Goal: Task Accomplishment & Management: Manage account settings

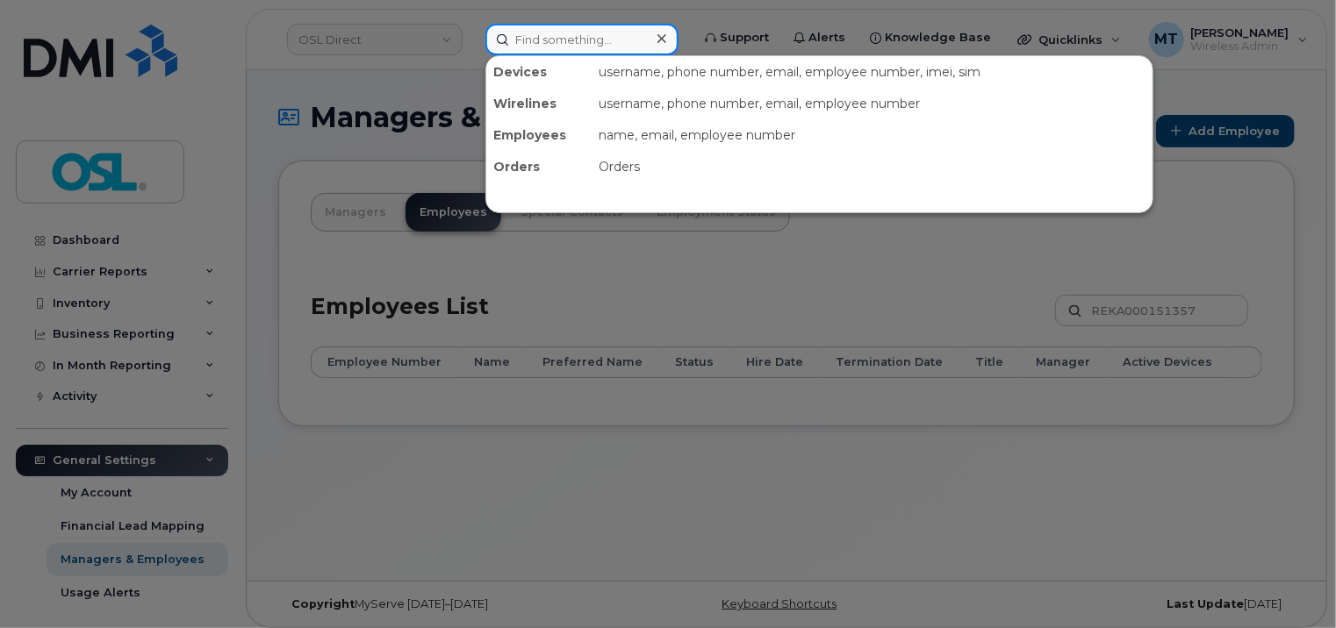
click at [590, 40] on input at bounding box center [581, 40] width 193 height 32
click at [593, 44] on input at bounding box center [581, 40] width 193 height 32
paste input "Bachir.Ikhlef@osldirect.com"
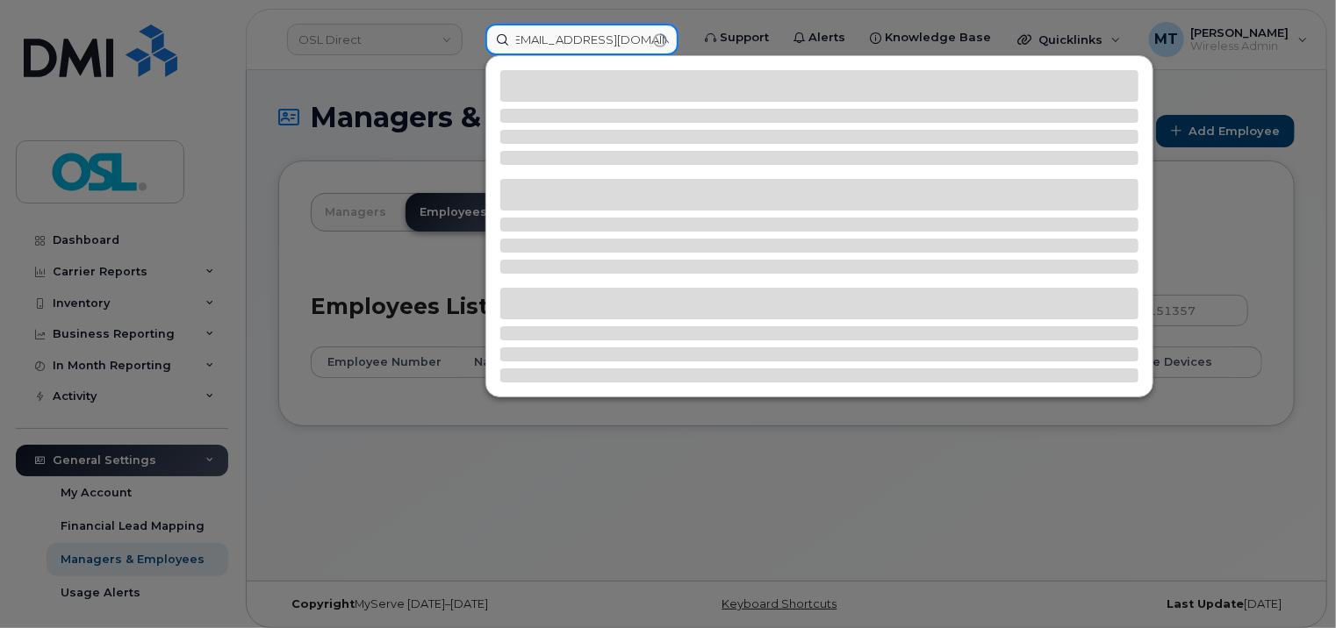
type input "Bachir.Ikhlef@osldirect.com"
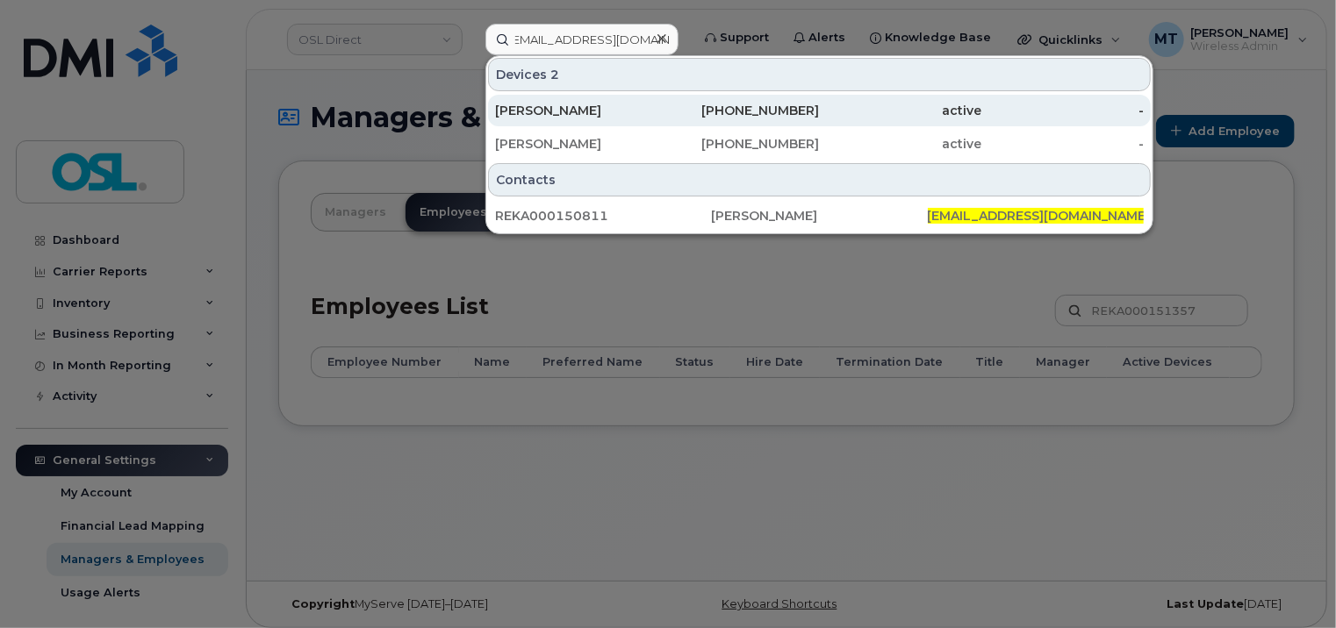
scroll to position [0, 0]
click at [595, 102] on div "[PERSON_NAME]" at bounding box center [576, 111] width 162 height 18
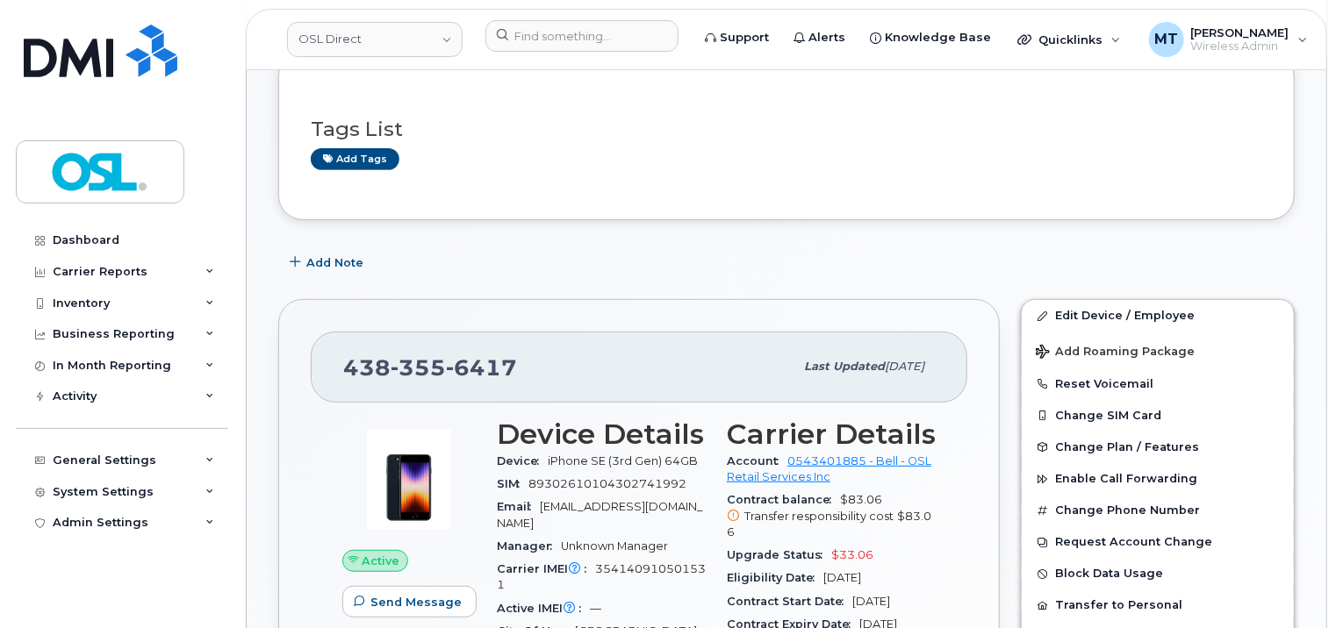
scroll to position [263, 0]
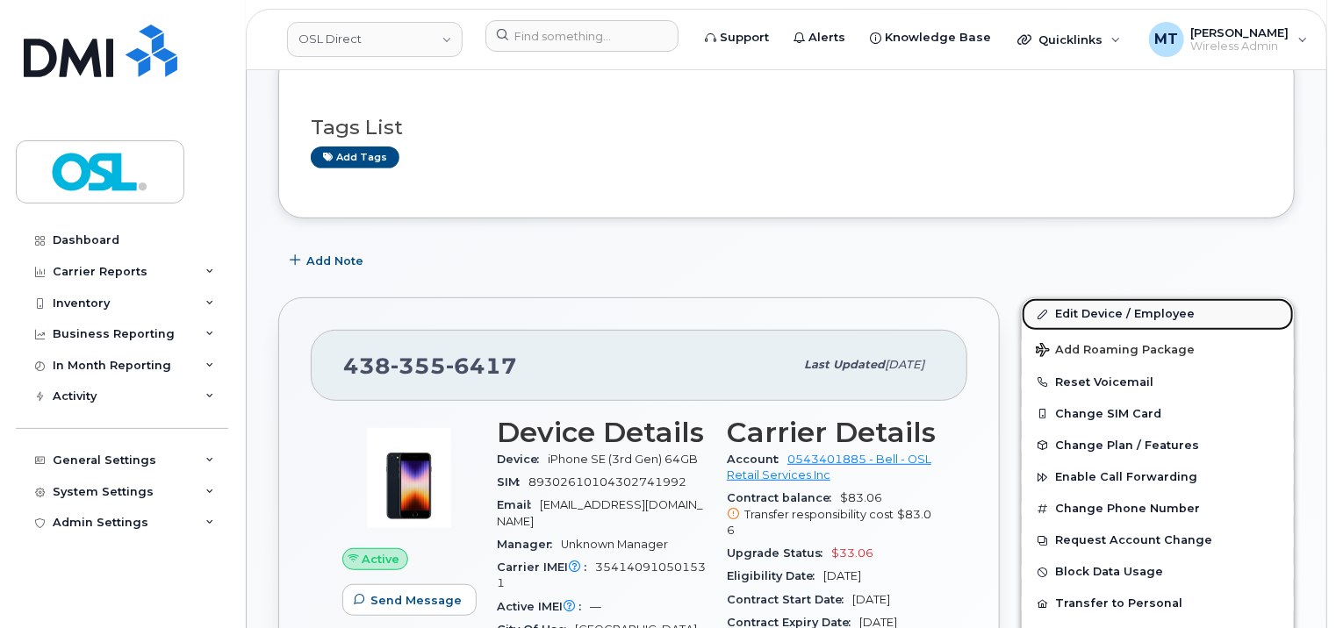
click at [1157, 319] on link "Edit Device / Employee" at bounding box center [1157, 314] width 272 height 32
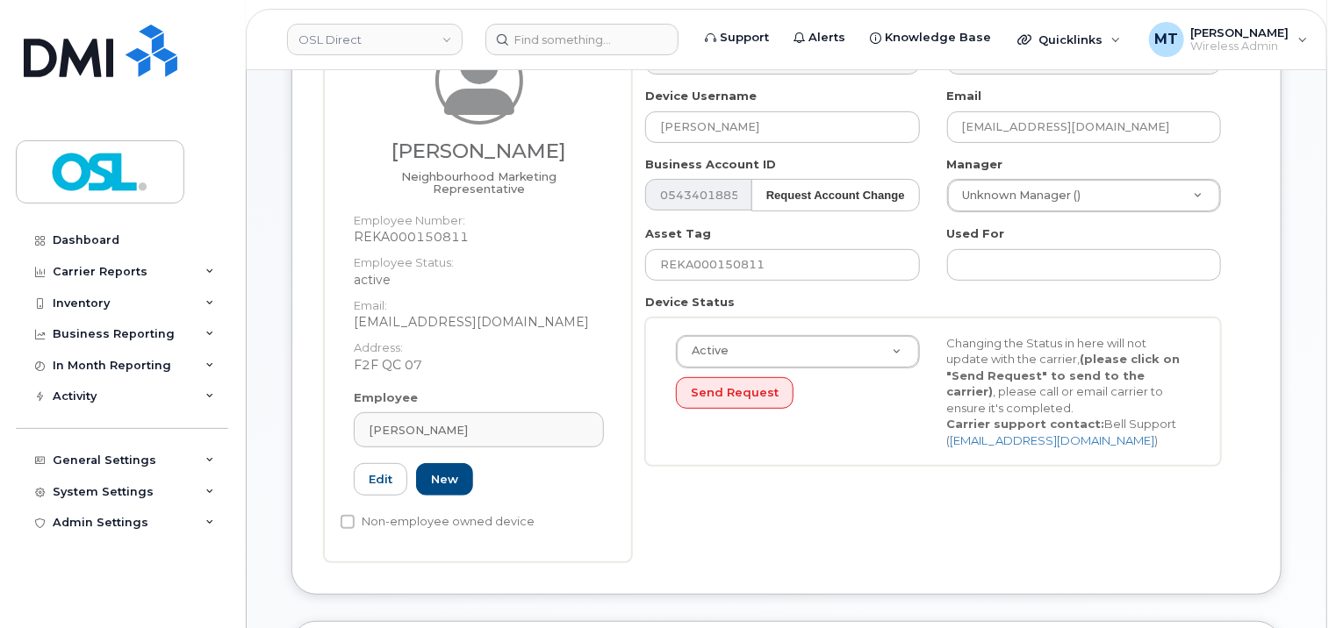
scroll to position [439, 0]
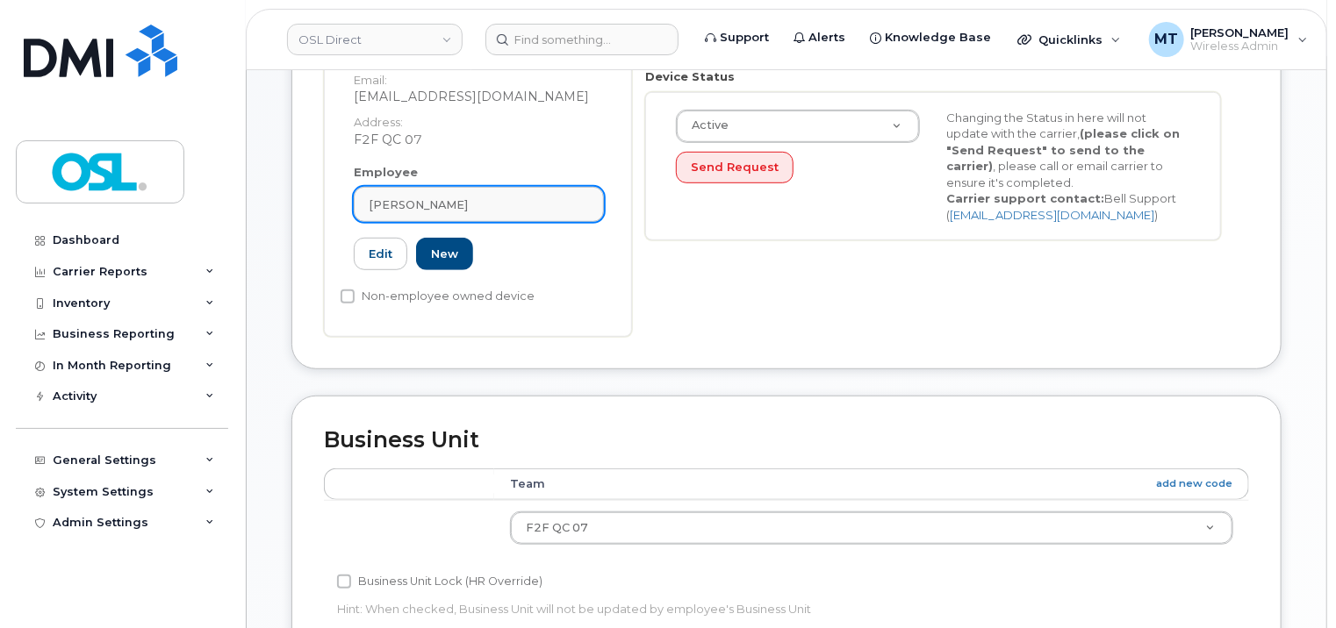
click at [512, 197] on div "[PERSON_NAME]" at bounding box center [479, 205] width 220 height 17
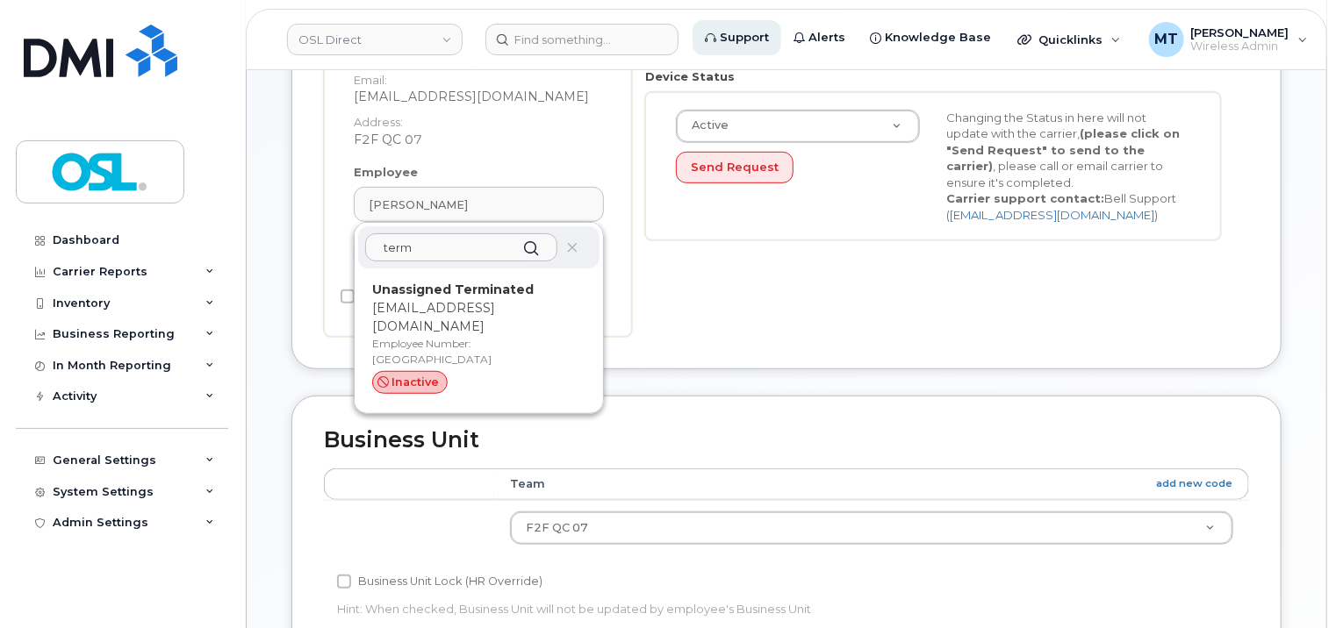
type input "term"
click at [476, 282] on strong "Unassigned Terminated" at bounding box center [452, 290] width 161 height 16
type input "UT"
type input "Unassigned Terminated"
type input "support_2@osldirect.com"
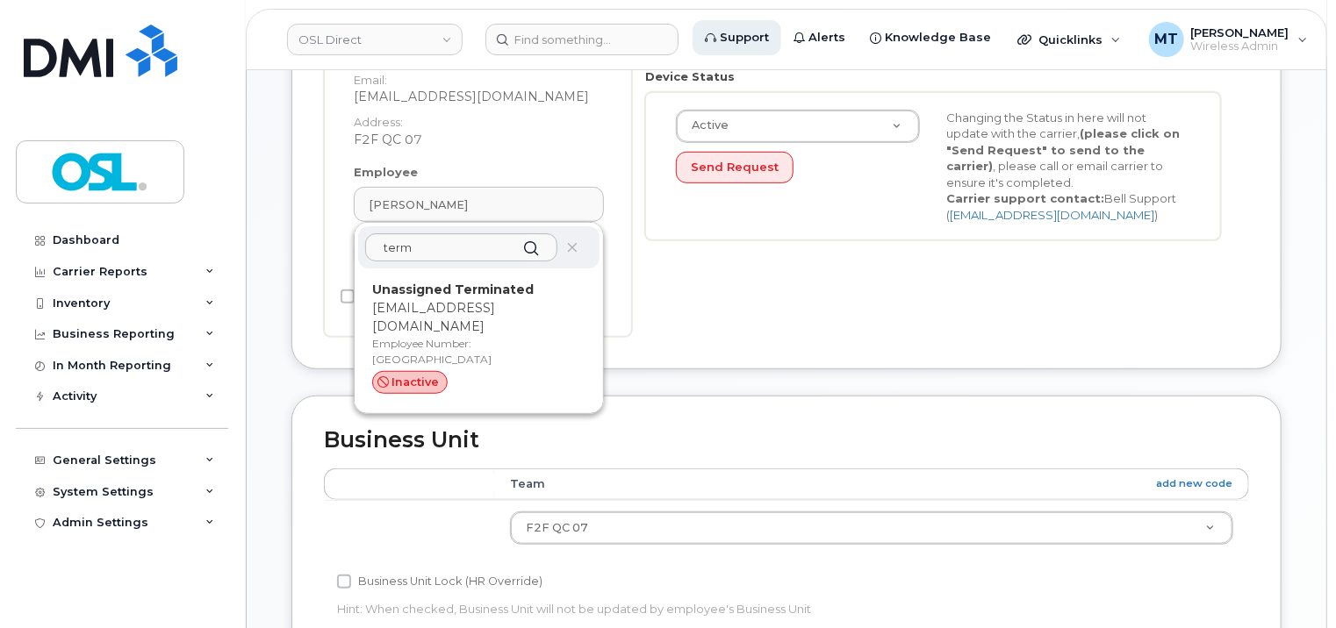
type input "4117510"
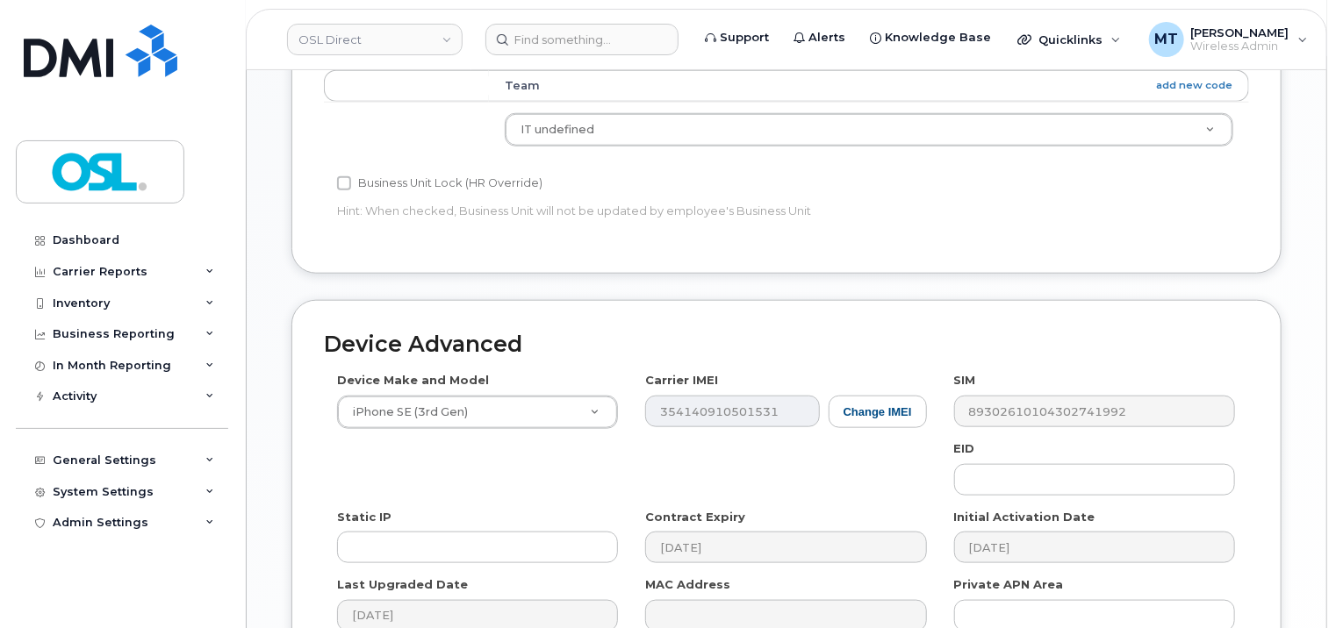
scroll to position [960, 0]
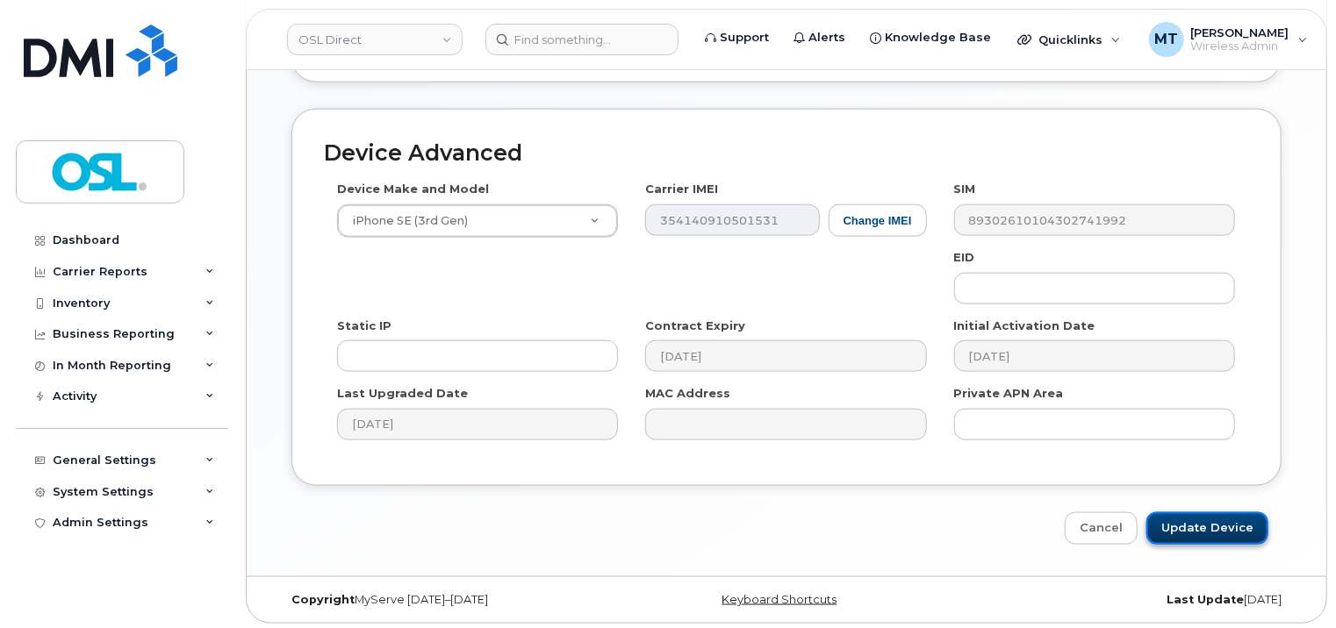
click at [1230, 537] on input "Update Device" at bounding box center [1207, 528] width 122 height 32
type input "Saving..."
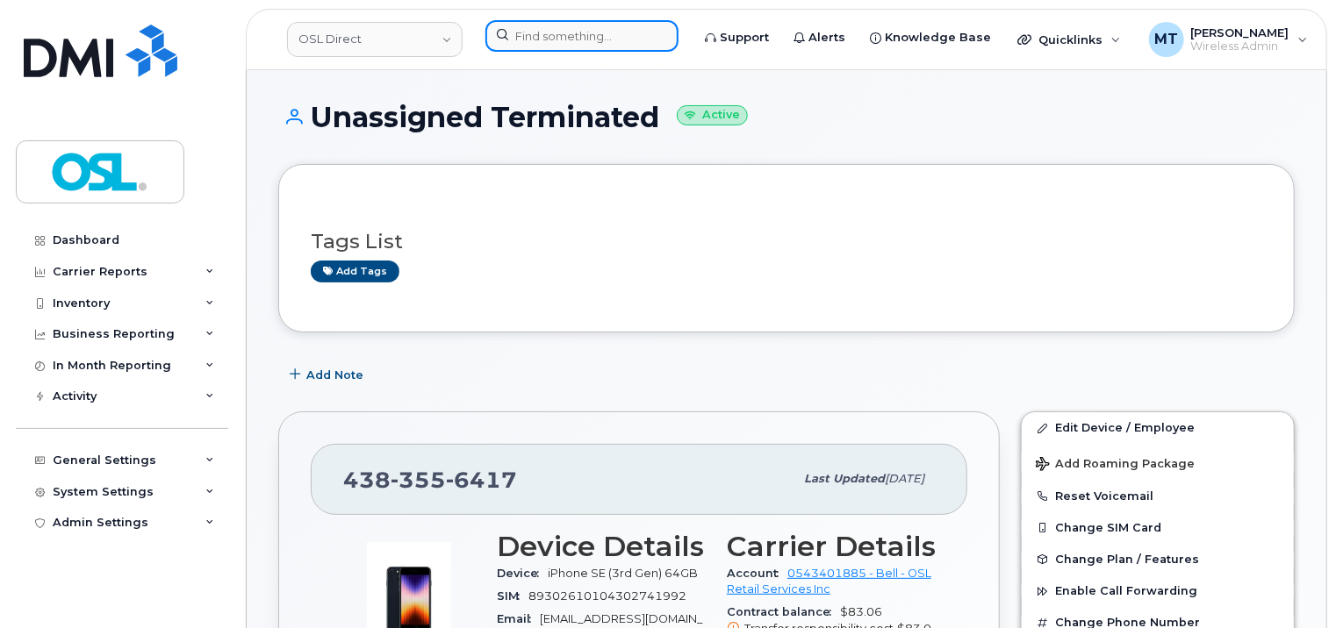
click at [526, 34] on input at bounding box center [581, 36] width 193 height 32
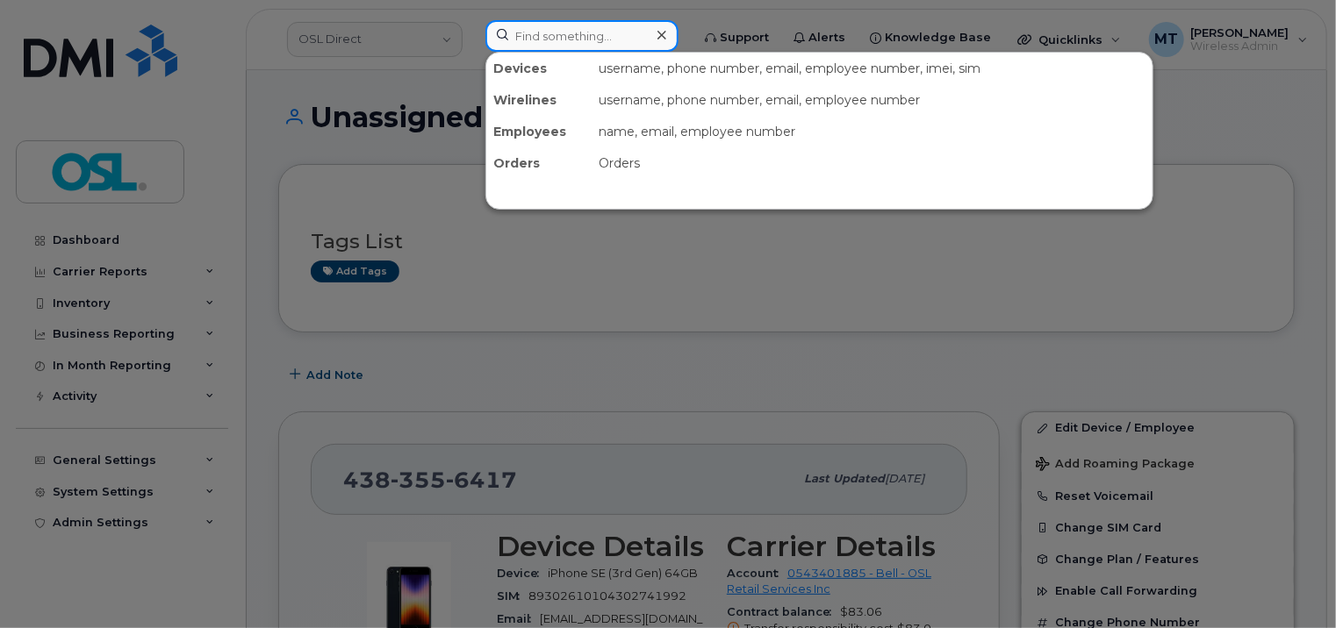
click at [609, 47] on input at bounding box center [581, 36] width 193 height 32
paste input "Bachir.Ikhlef@osldirect.com"
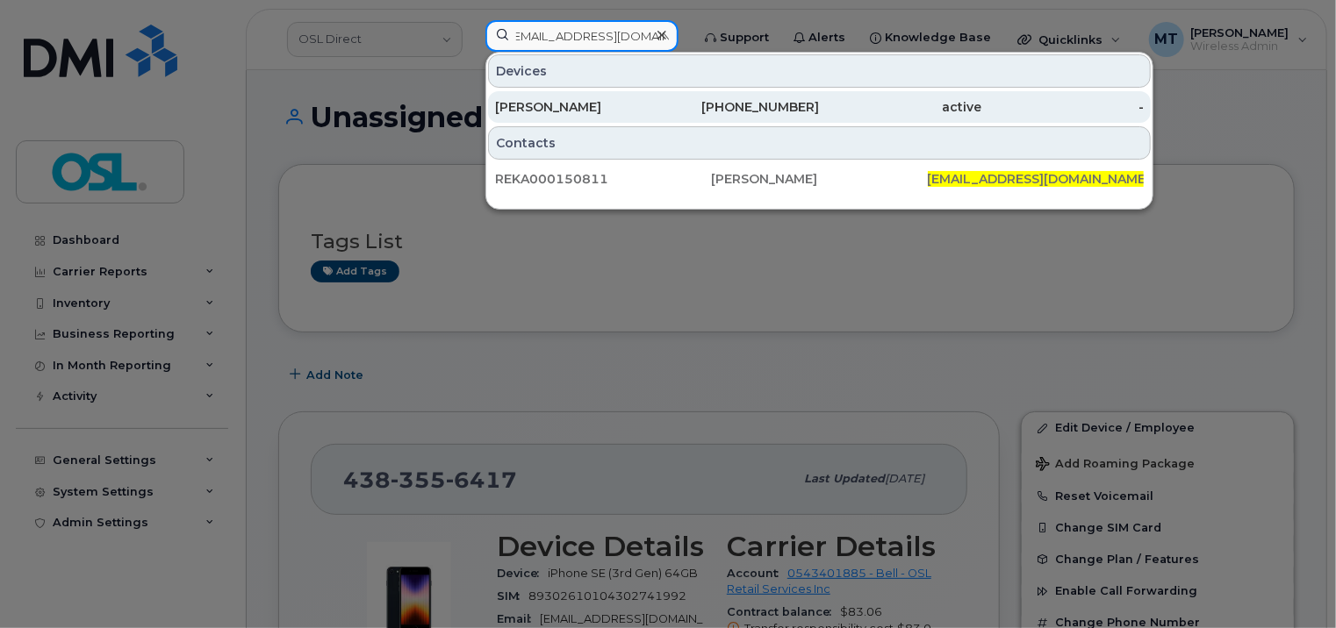
type input "Bachir.Ikhlef@osldirect.com"
click at [599, 111] on div "Bachir Ikhlef" at bounding box center [576, 107] width 162 height 18
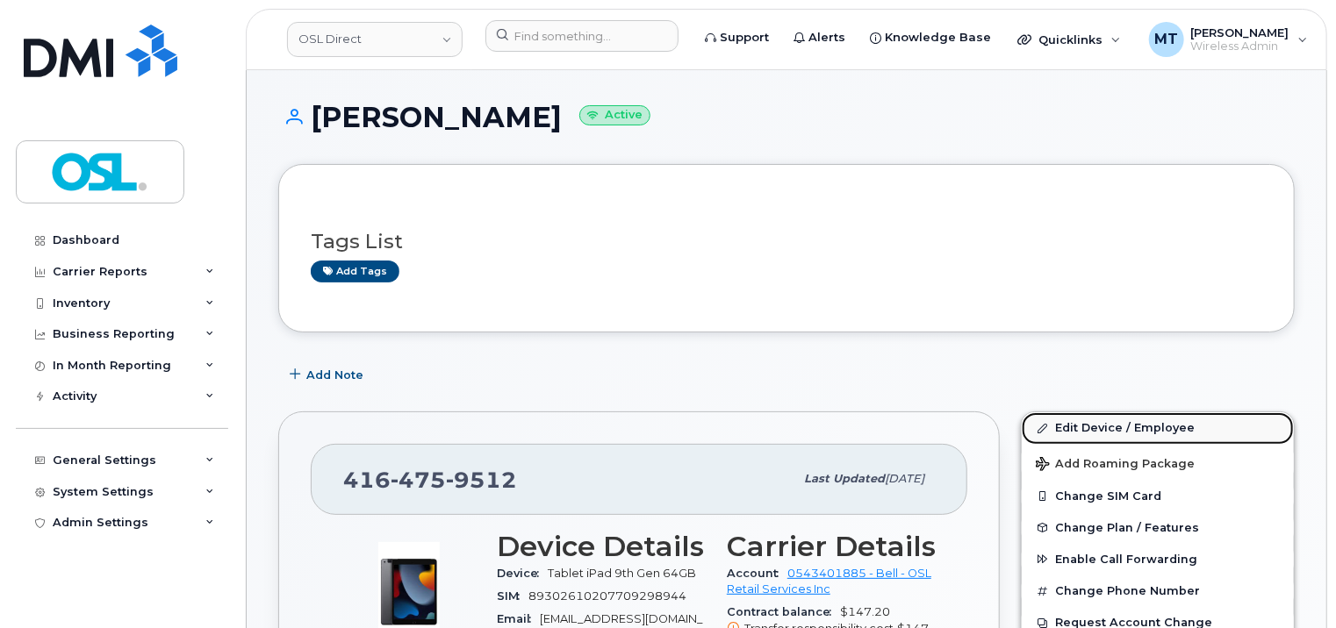
click at [1157, 440] on link "Edit Device / Employee" at bounding box center [1157, 428] width 272 height 32
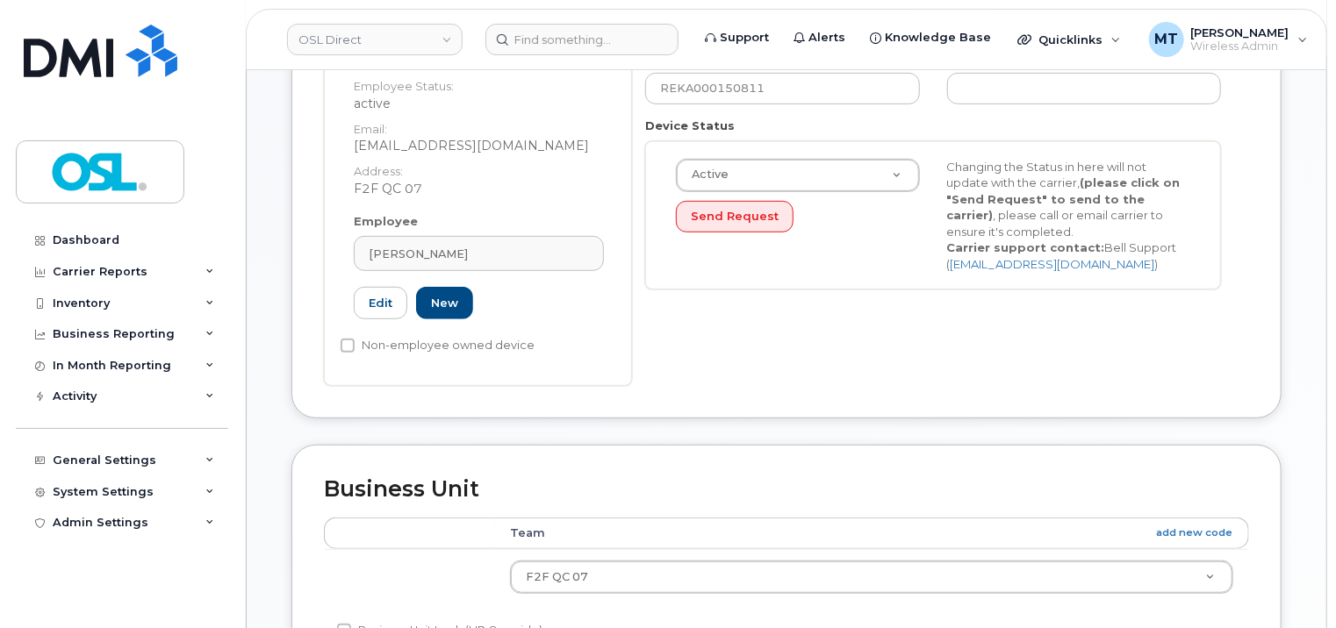
scroll to position [439, 0]
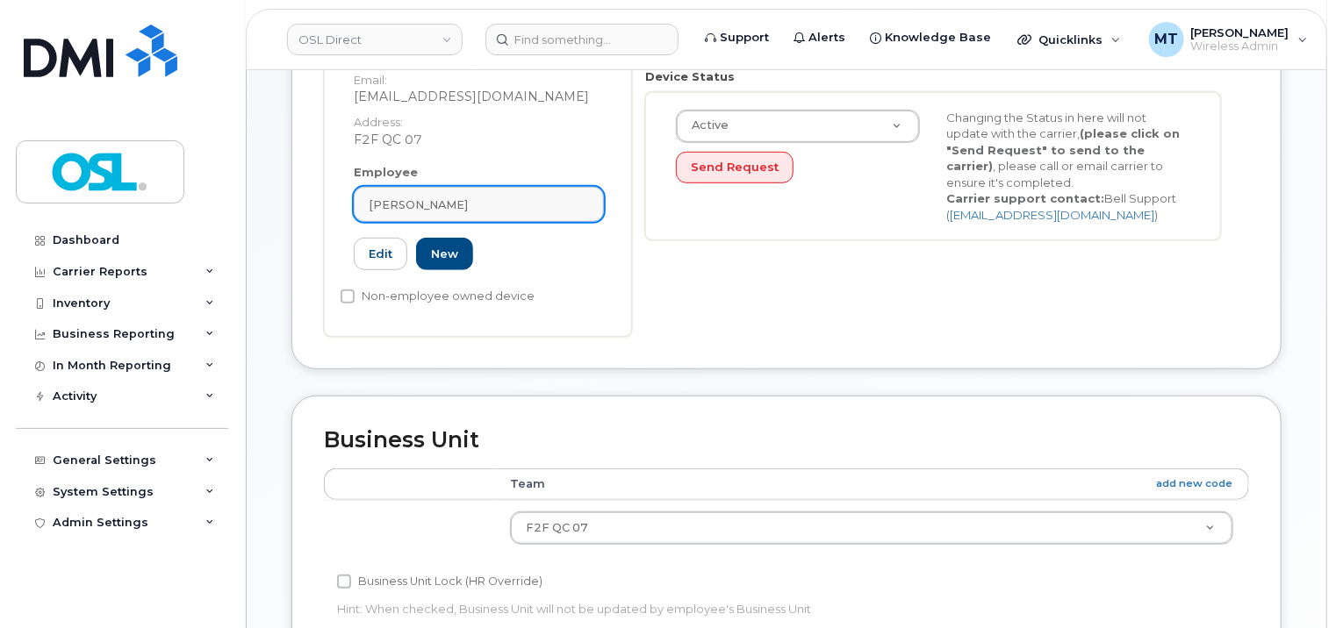
click at [486, 197] on div "[PERSON_NAME]" at bounding box center [479, 205] width 220 height 17
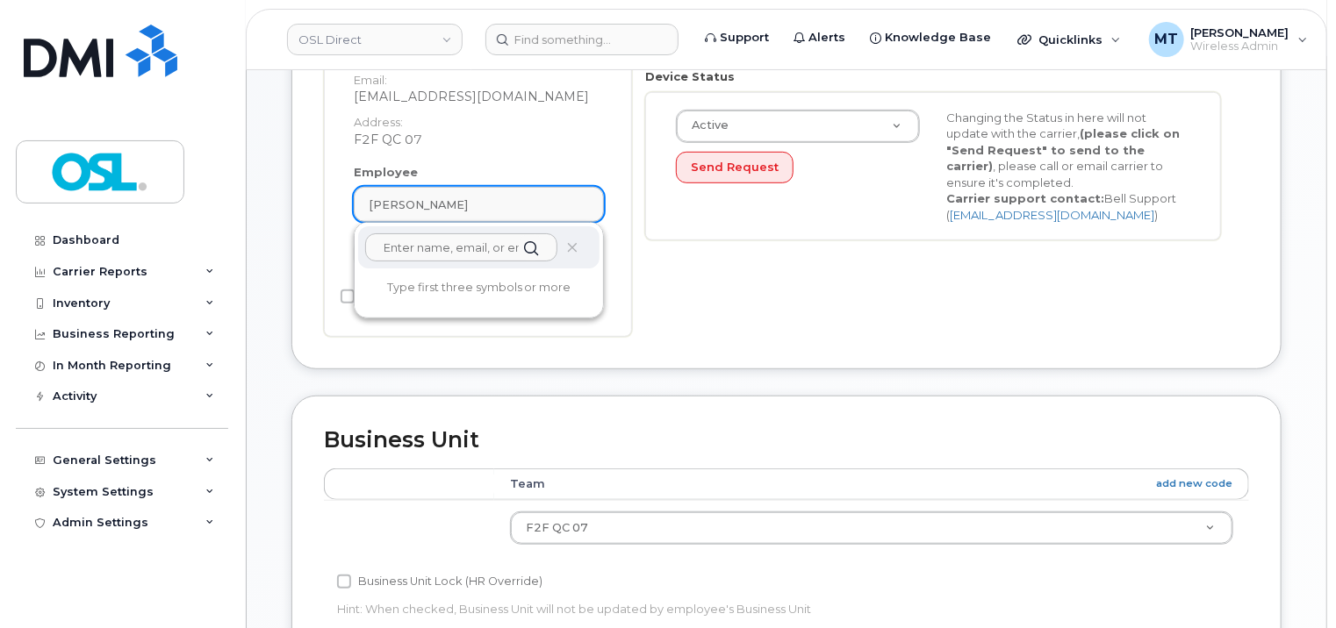
paste input "Bachir.Ikhlef@osldirect.com"
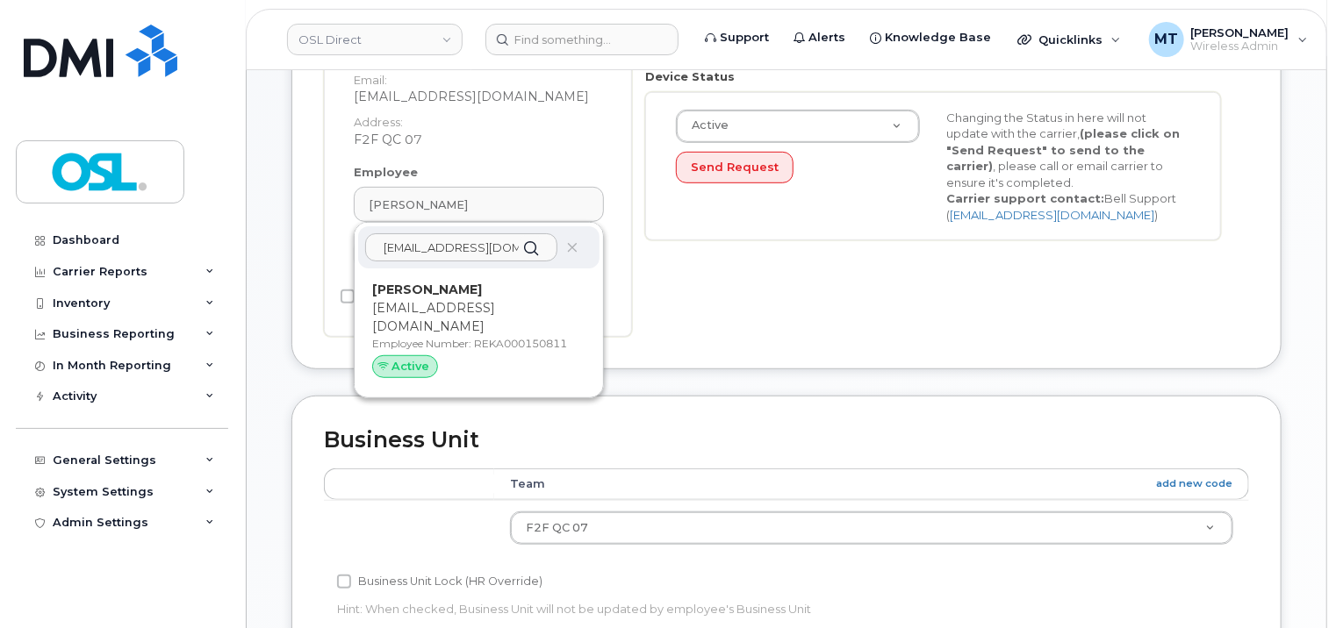
click at [494, 239] on input "Bachir.Ikhlef@osldirect.com" at bounding box center [461, 247] width 192 height 28
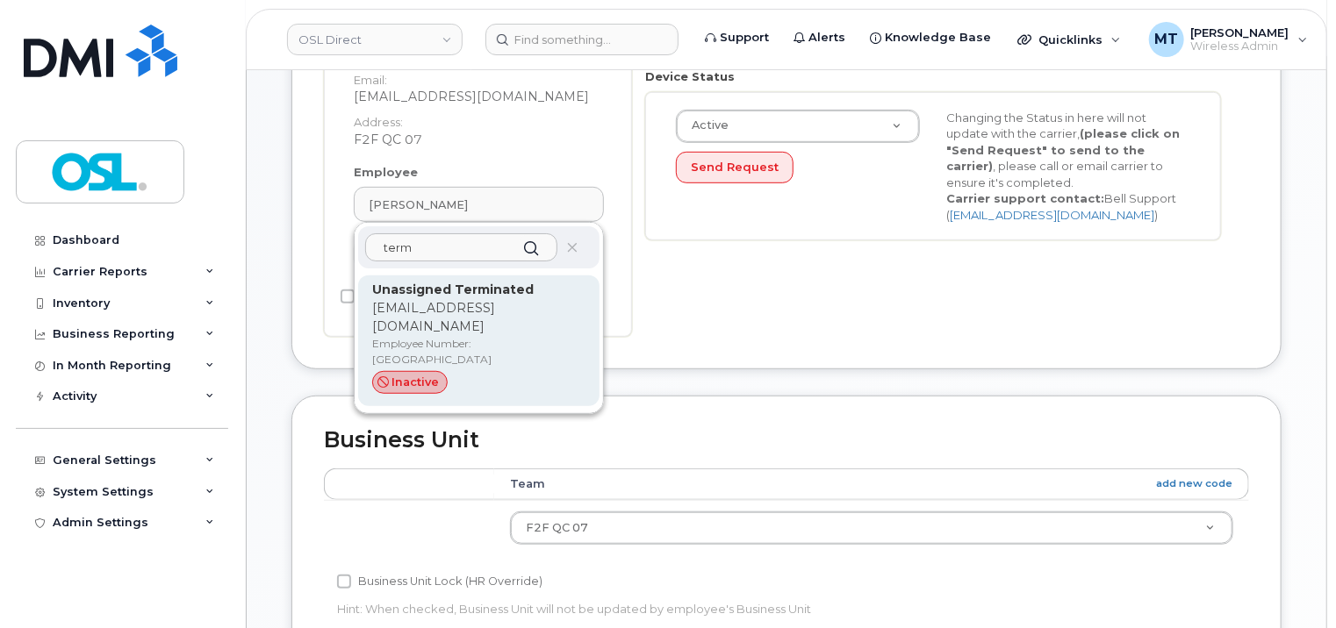
type input "term"
click at [503, 282] on strong "Unassigned Terminated" at bounding box center [452, 290] width 161 height 16
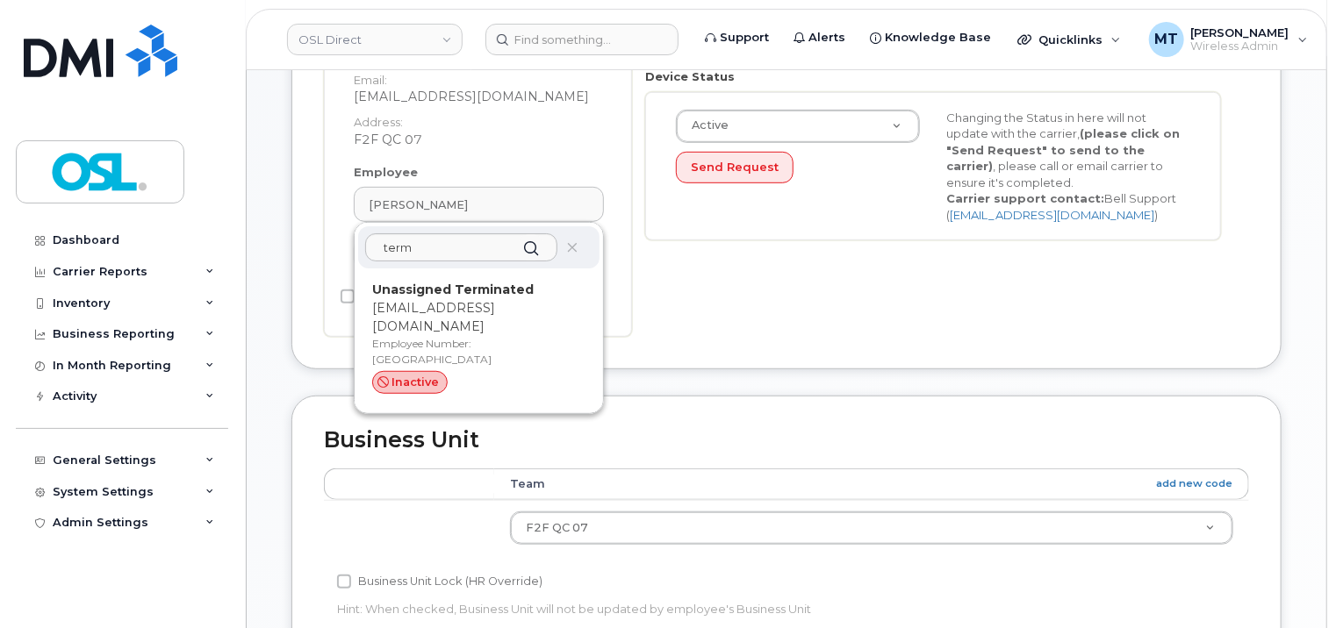
type input "UT"
type input "Unassigned Terminated"
type input "[EMAIL_ADDRESS][DOMAIN_NAME]"
type input "4117510"
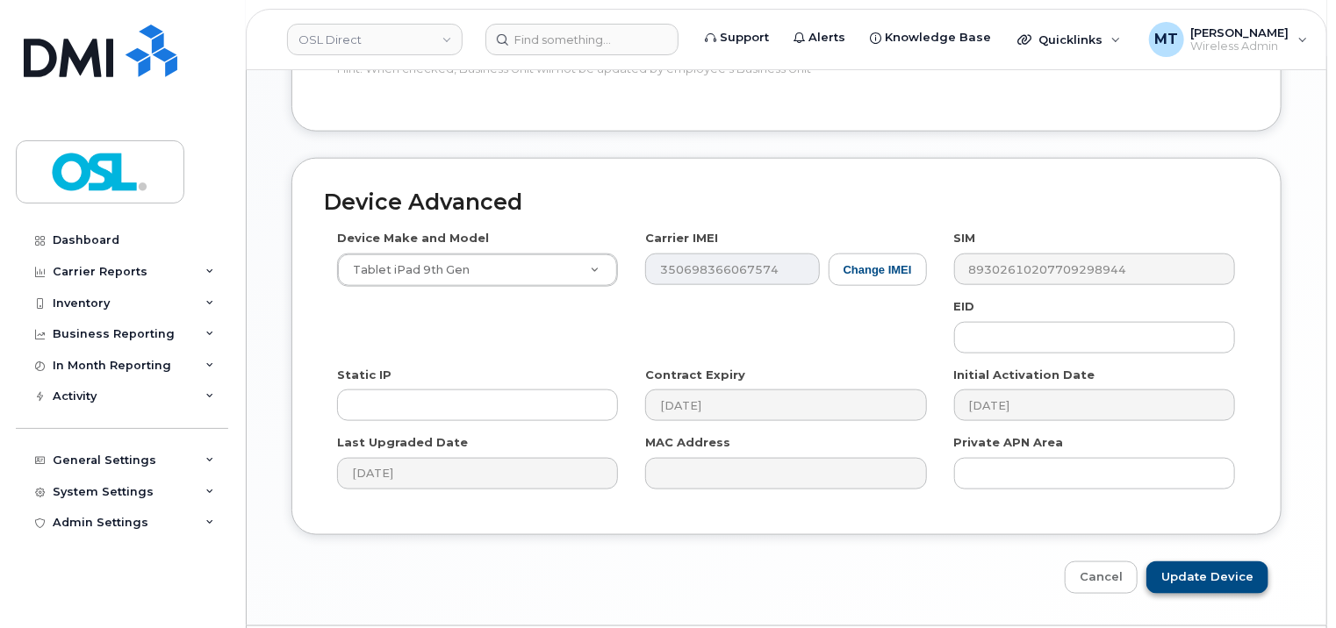
scroll to position [960, 0]
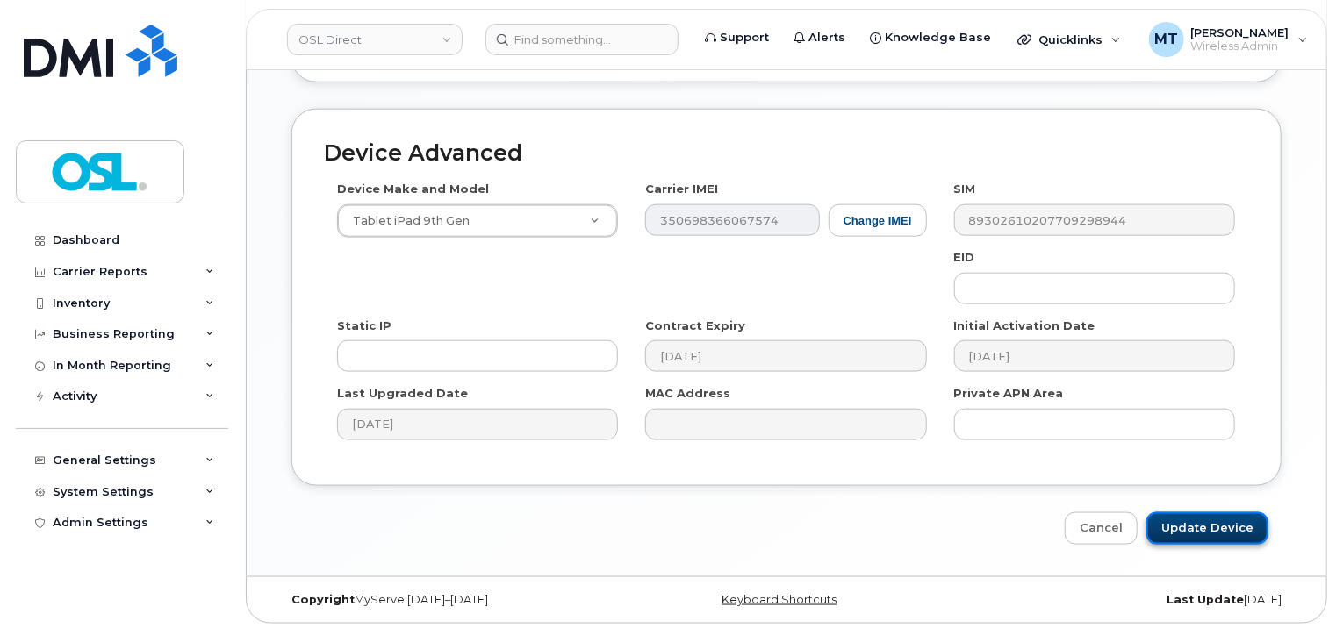
click at [1250, 526] on input "Update Device" at bounding box center [1207, 528] width 122 height 32
type input "Saving..."
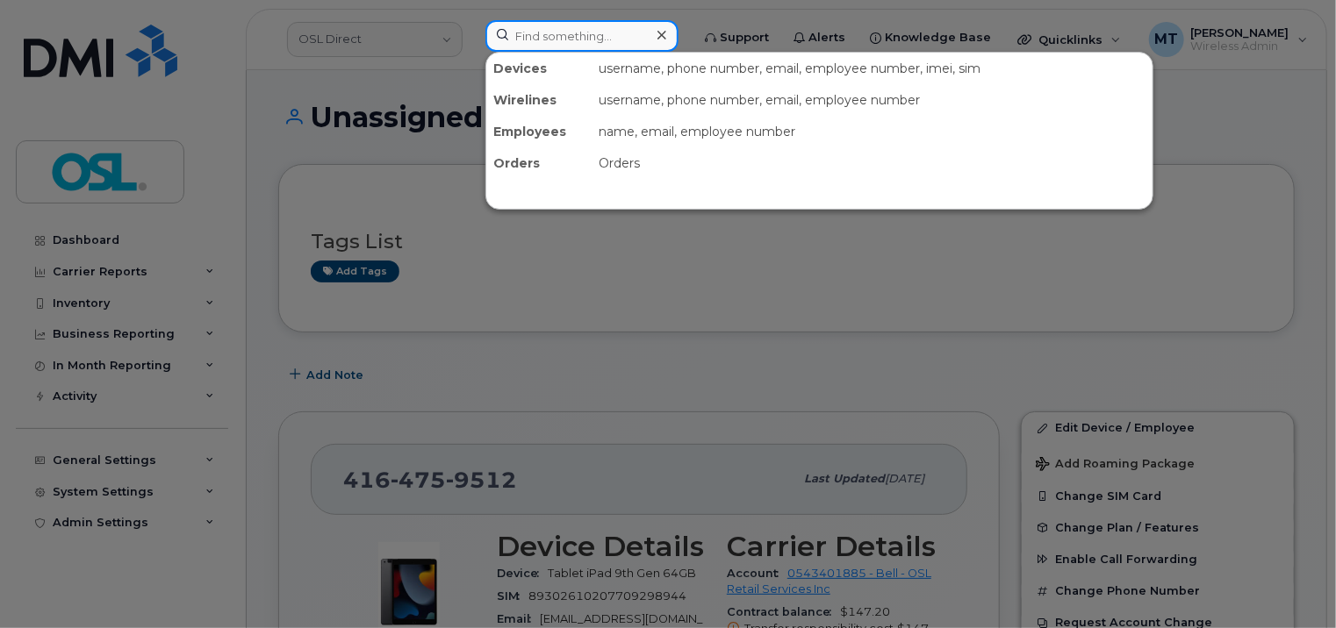
click at [540, 35] on input at bounding box center [581, 36] width 193 height 32
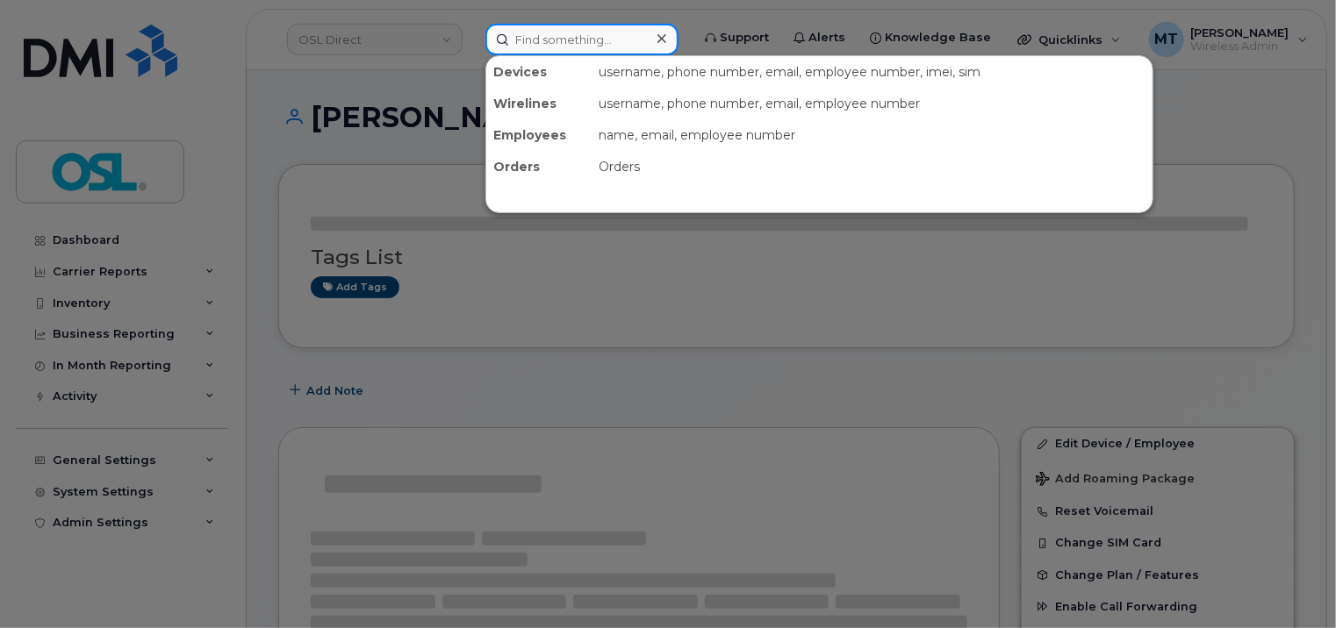
click at [576, 35] on input at bounding box center [581, 40] width 193 height 32
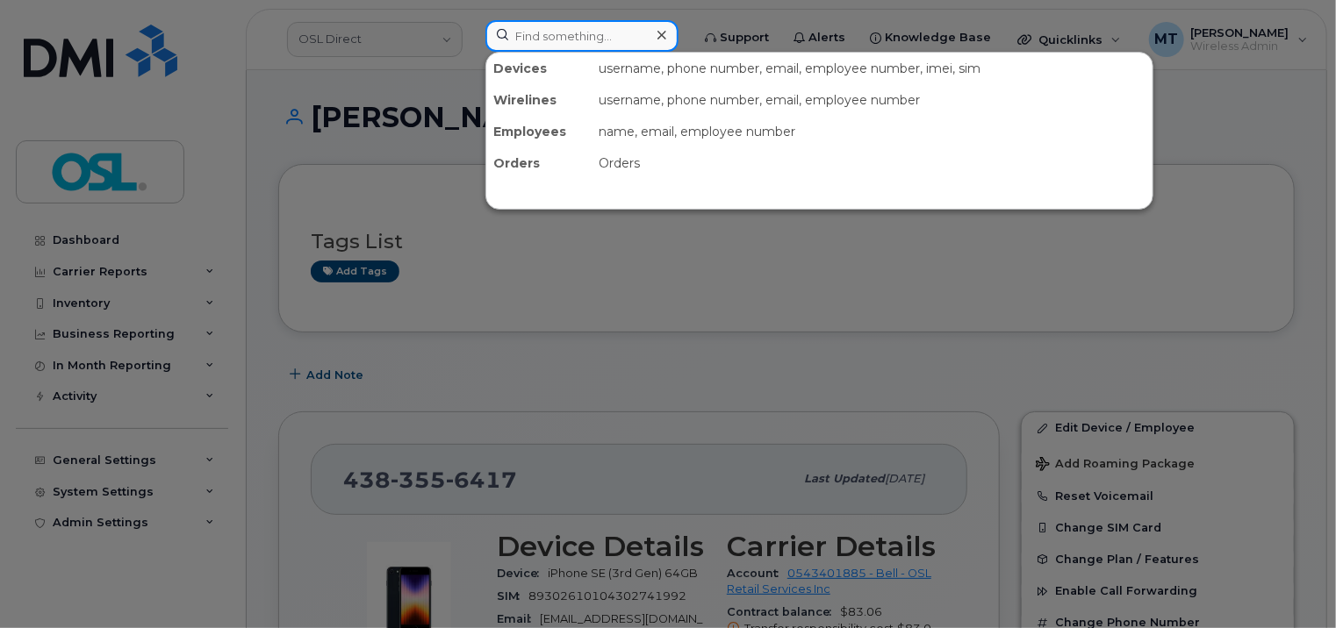
paste input "Bachir.Ikhlef@osldirect.com"
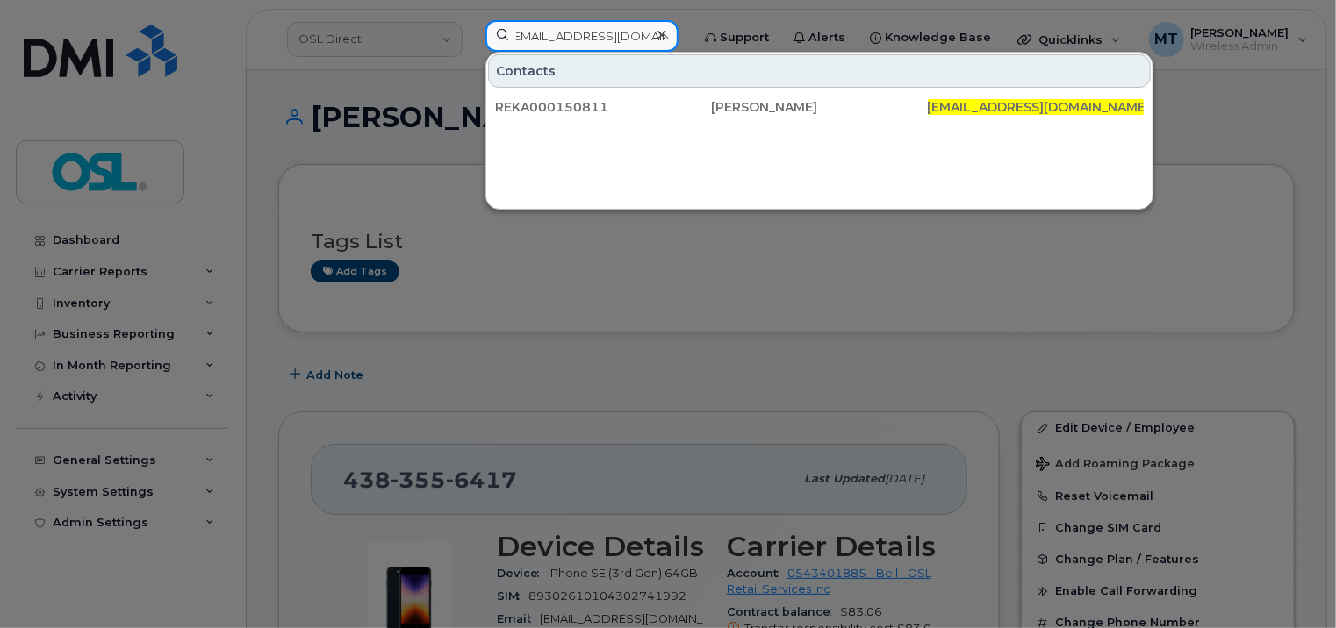
type input "Bachir.Ikhlef@osldirect.com"
click at [720, 263] on div at bounding box center [668, 314] width 1336 height 628
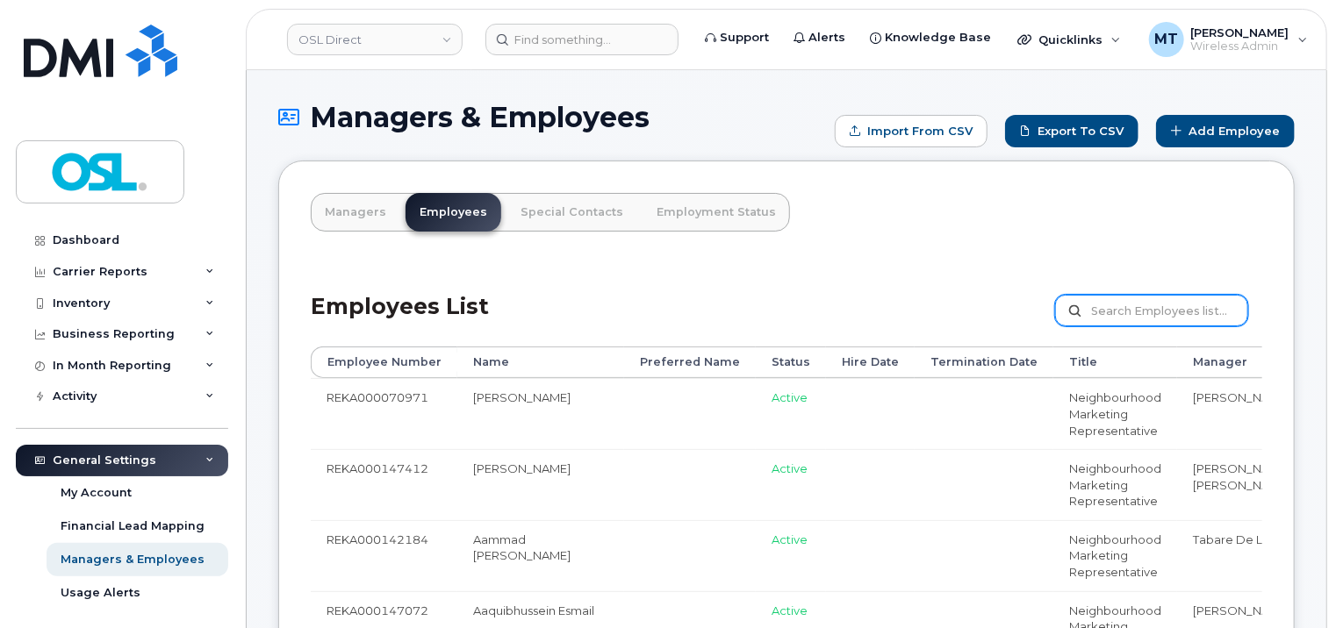
click at [1134, 305] on input "text" at bounding box center [1151, 311] width 193 height 32
paste input "REKA000150811"
type input "REKA000150811"
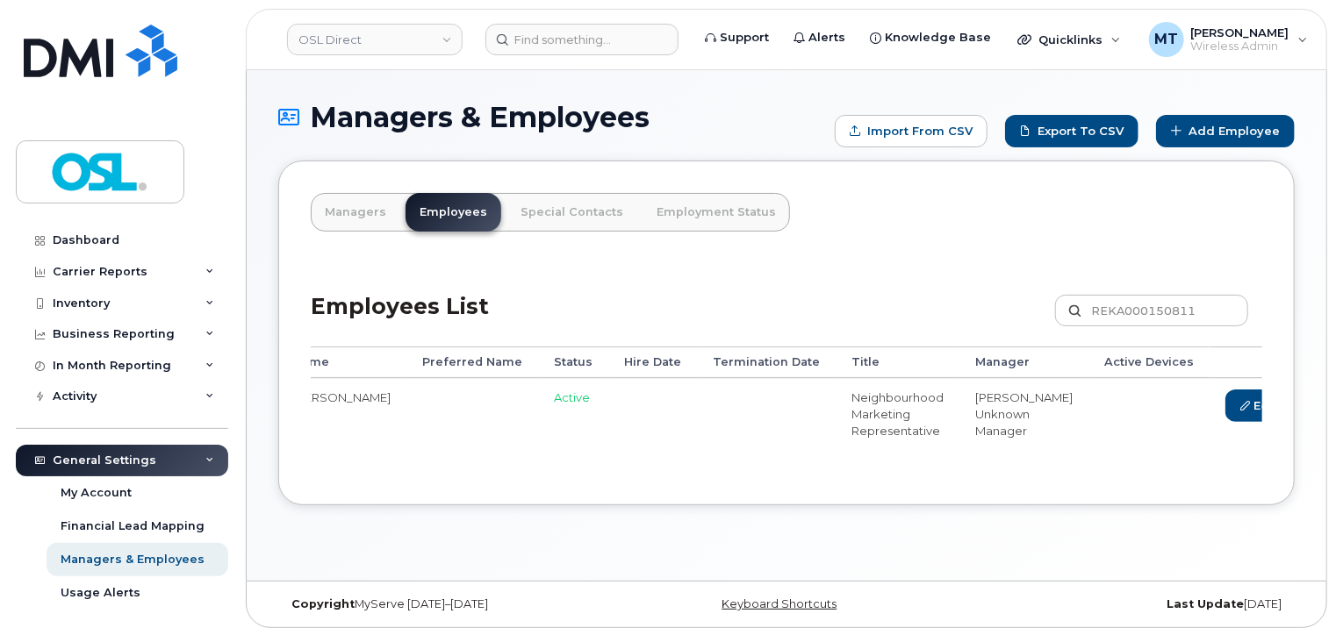
scroll to position [0, 182]
click at [1297, 414] on link "Delete" at bounding box center [1339, 406] width 84 height 32
